Goal: Transaction & Acquisition: Purchase product/service

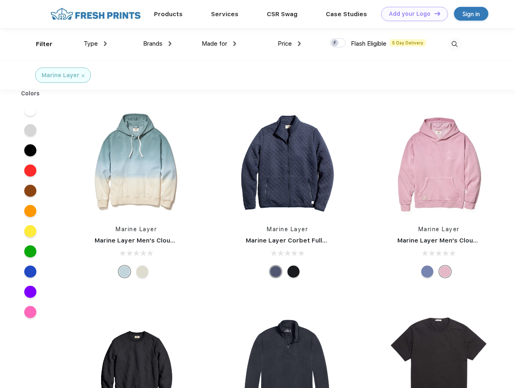
click at [412, 14] on link "Add your Logo Design Tool" at bounding box center [414, 14] width 67 height 14
click at [0, 0] on div "Design Tool" at bounding box center [0, 0] width 0 height 0
click at [434, 13] on link "Add your Logo Design Tool" at bounding box center [414, 14] width 67 height 14
click at [39, 44] on div "Filter" at bounding box center [44, 44] width 17 height 9
click at [95, 44] on span "Type" at bounding box center [91, 43] width 14 height 7
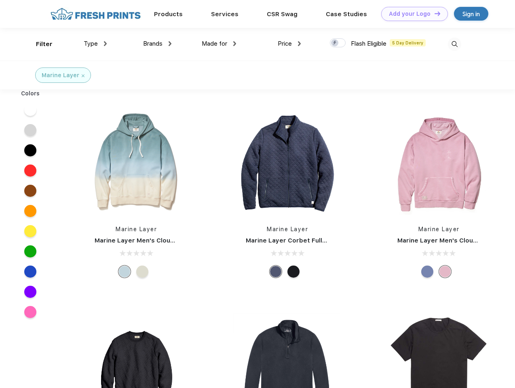
click at [157, 44] on span "Brands" at bounding box center [152, 43] width 19 height 7
click at [219, 44] on span "Made for" at bounding box center [214, 43] width 25 height 7
click at [290, 44] on span "Price" at bounding box center [285, 43] width 14 height 7
click at [338, 43] on div at bounding box center [338, 42] width 16 height 9
click at [335, 43] on input "checkbox" at bounding box center [332, 40] width 5 height 5
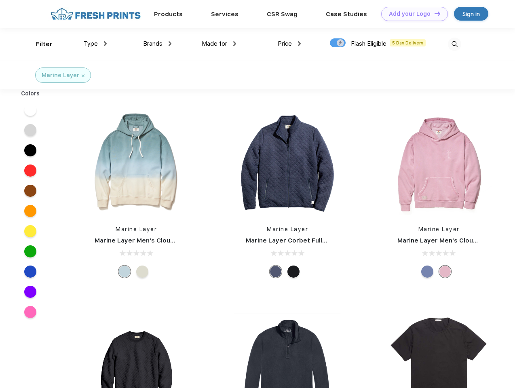
click at [455, 44] on img at bounding box center [454, 44] width 13 height 13
